Goal: Entertainment & Leisure: Browse casually

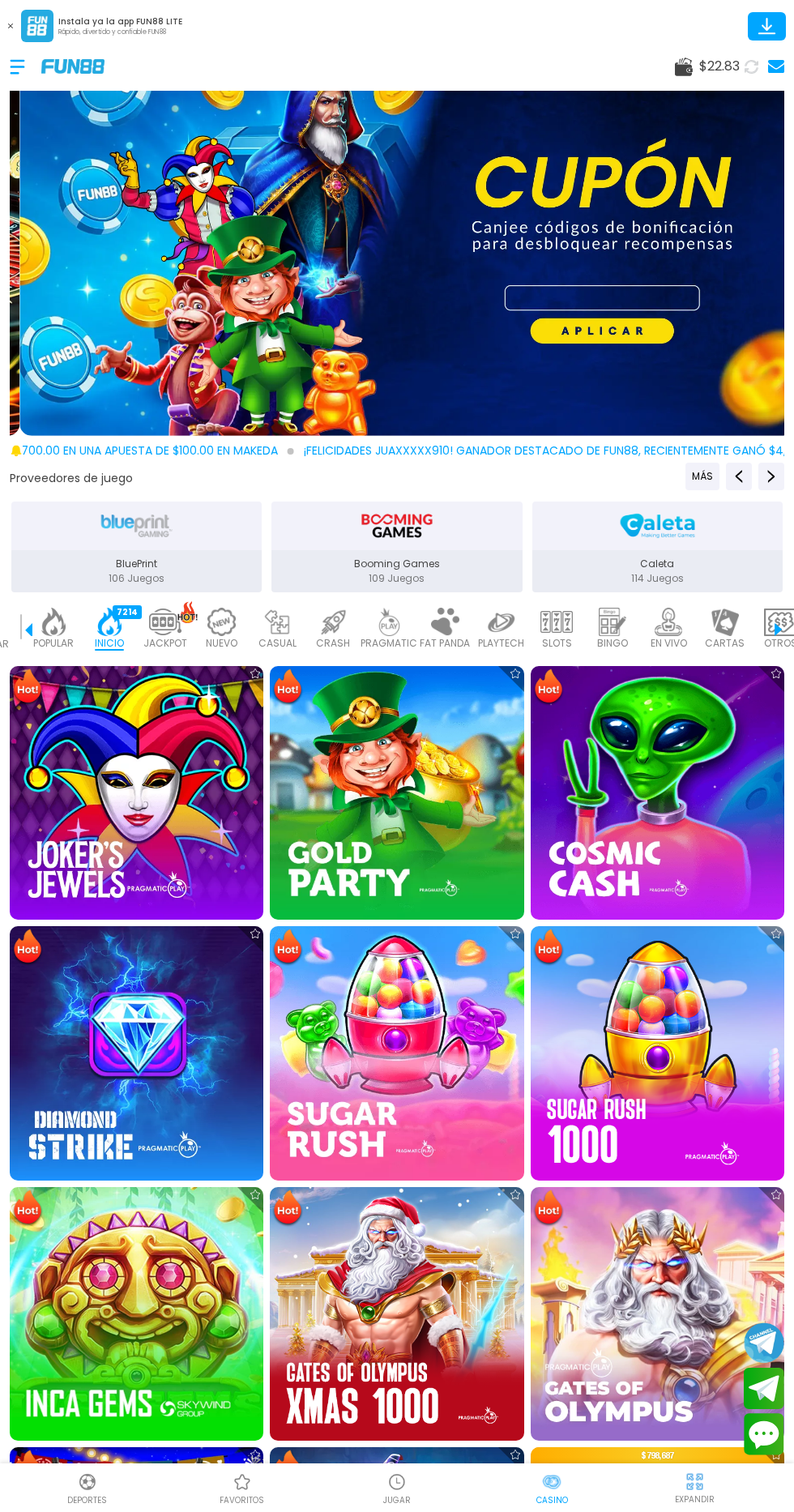
click at [172, 1323] on img at bounding box center [136, 1313] width 253 height 253
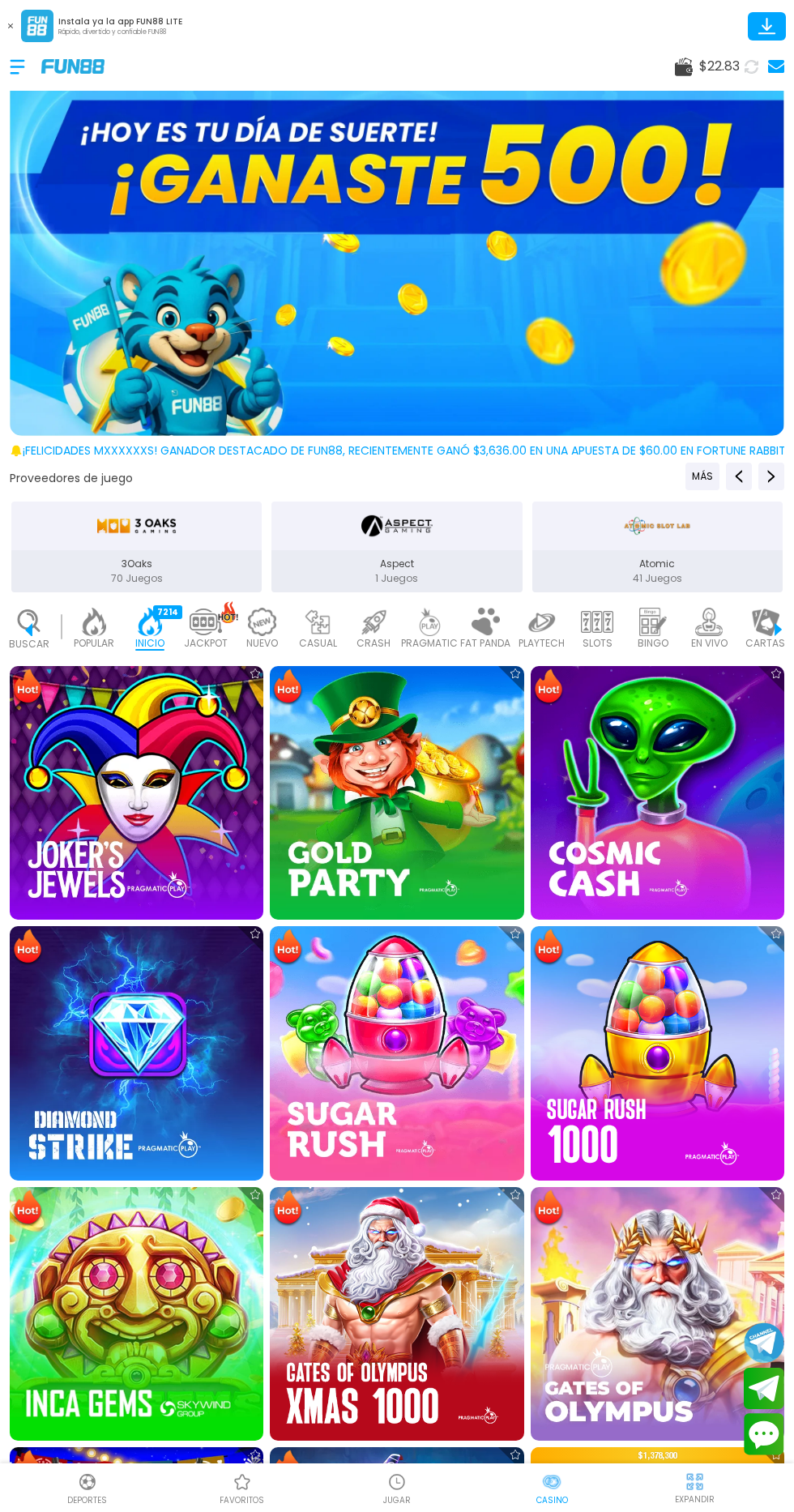
scroll to position [0, 40]
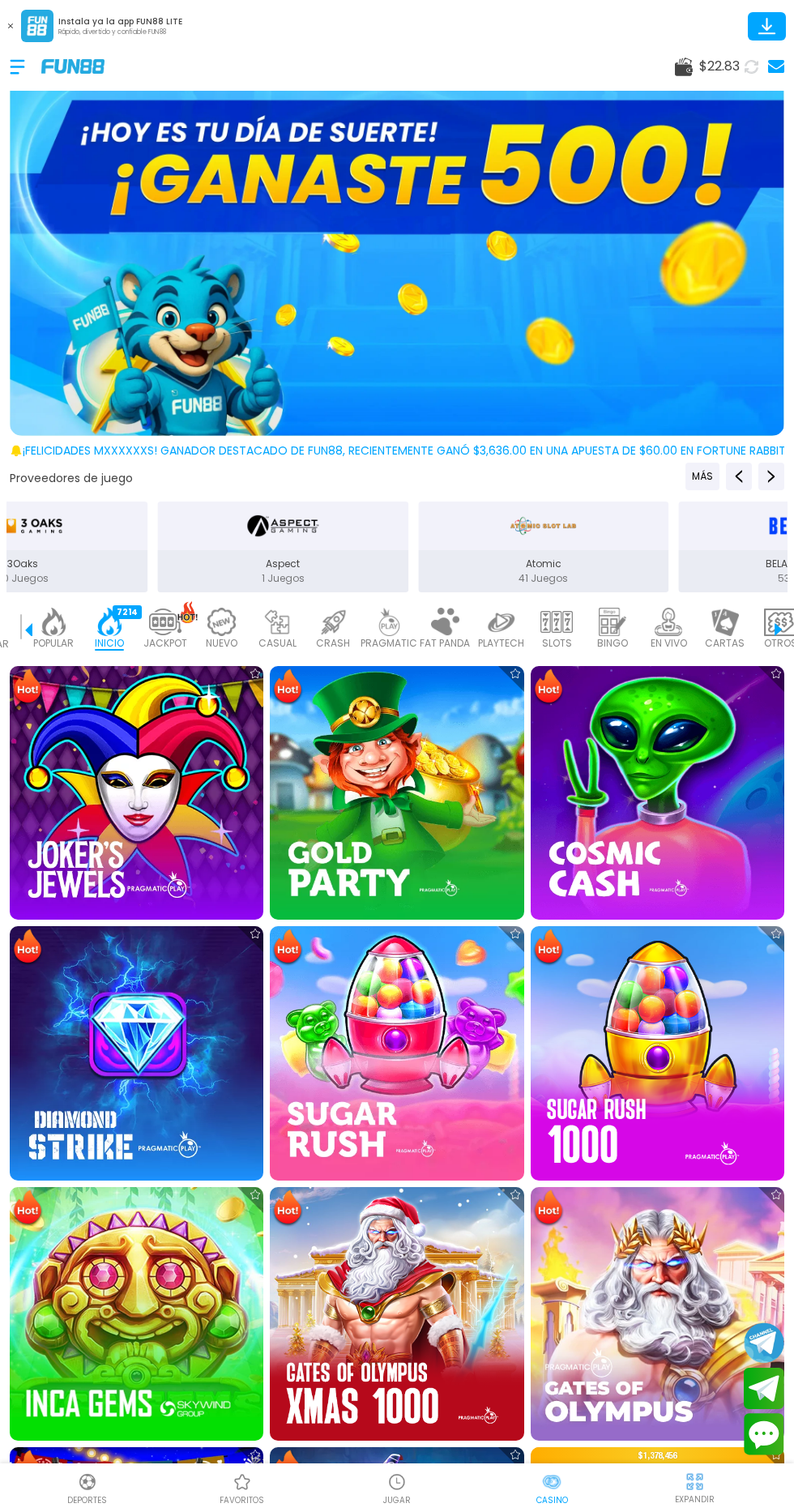
click at [163, 1264] on img at bounding box center [136, 1313] width 253 height 253
